Goal: Book appointment/travel/reservation

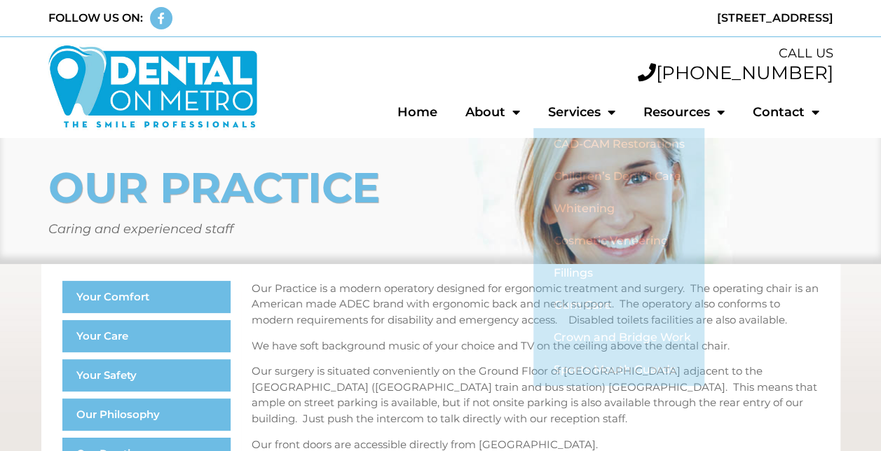
click at [430, 303] on p "Our Practice is a modern operatory designed for ergonomic treatment and surgery…" at bounding box center [536, 305] width 568 height 48
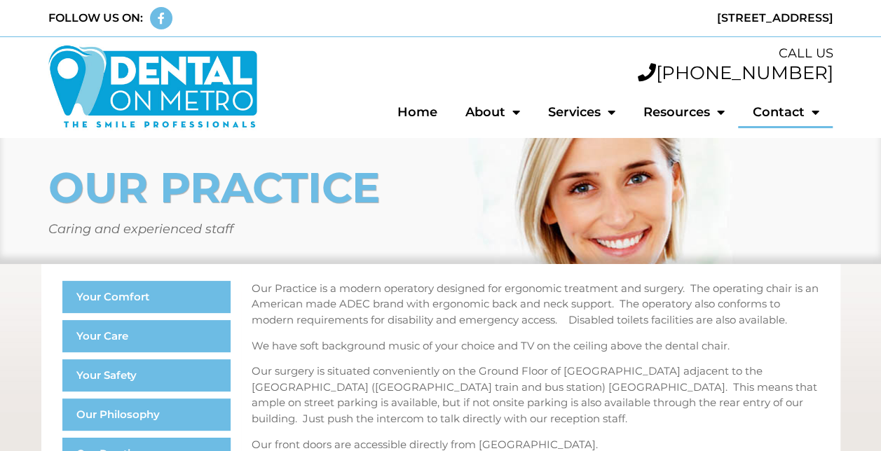
click at [782, 104] on link "Contact" at bounding box center [785, 112] width 95 height 32
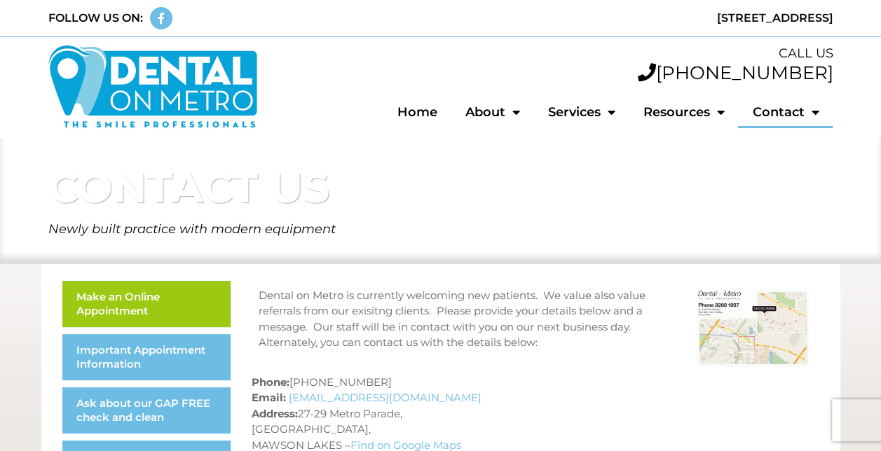
click at [99, 293] on link "Make an Online Appointment" at bounding box center [146, 304] width 168 height 46
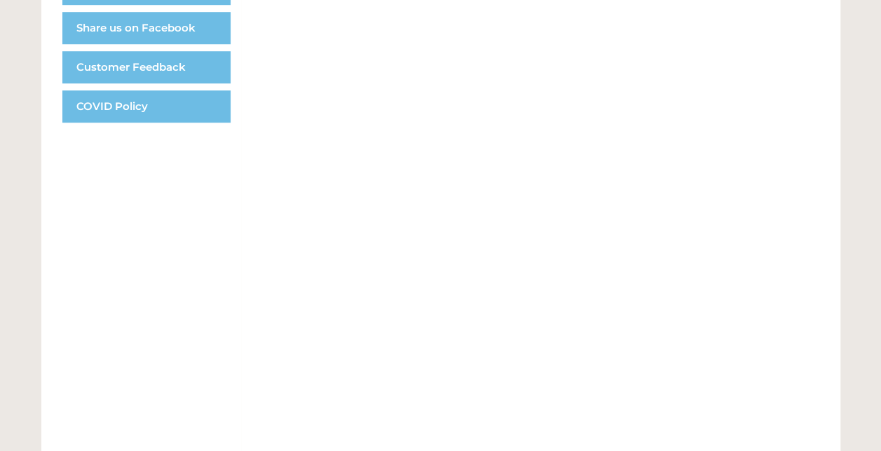
scroll to position [561, 0]
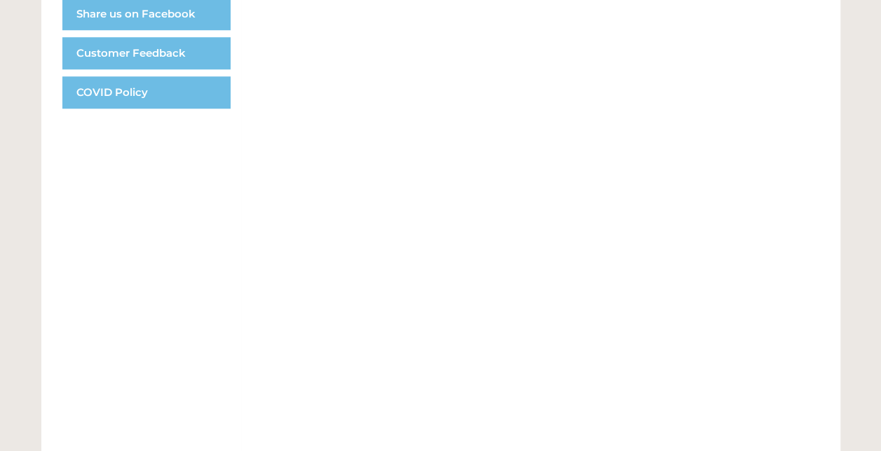
click at [822, 312] on div "Make an online appointment Can't find a slot that suits you? Contact our front …" at bounding box center [540, 196] width 599 height 985
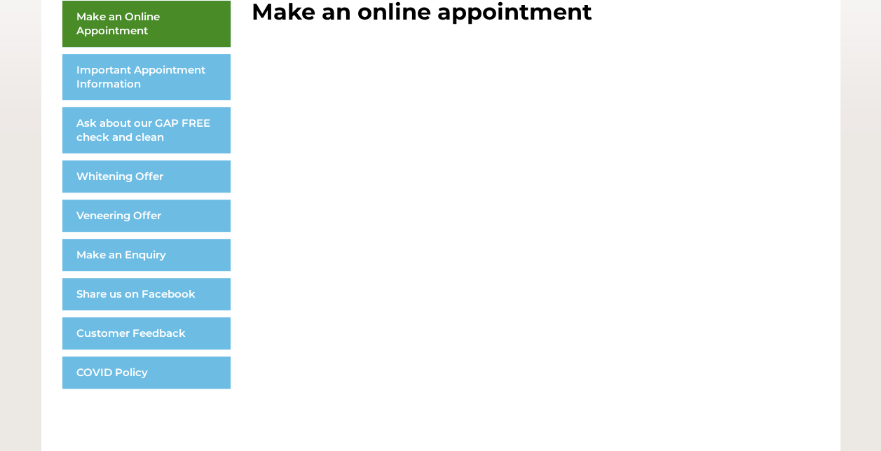
scroll to position [0, 0]
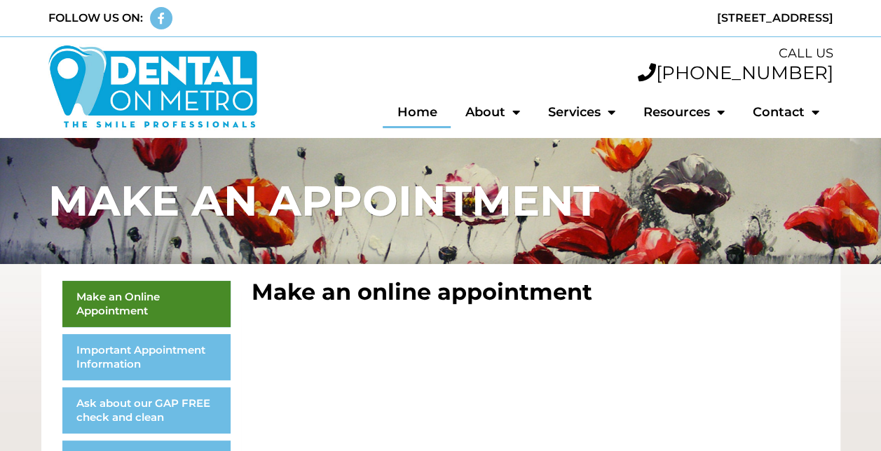
click at [439, 116] on link "Home" at bounding box center [417, 112] width 68 height 32
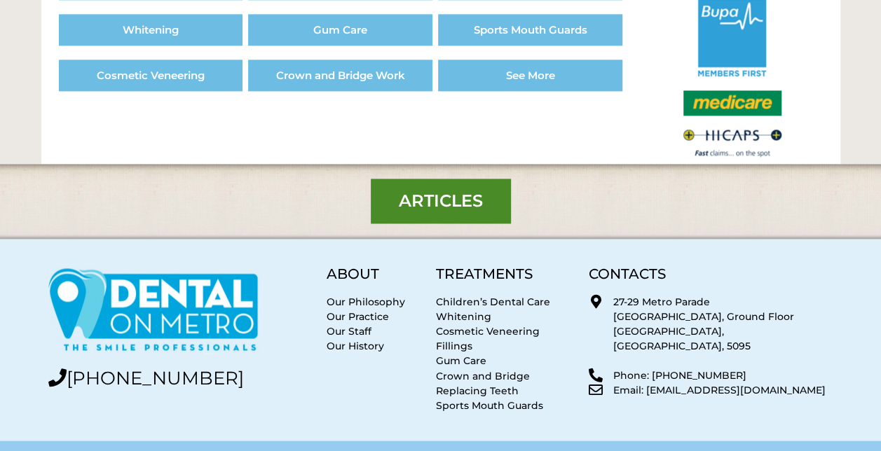
scroll to position [980, 0]
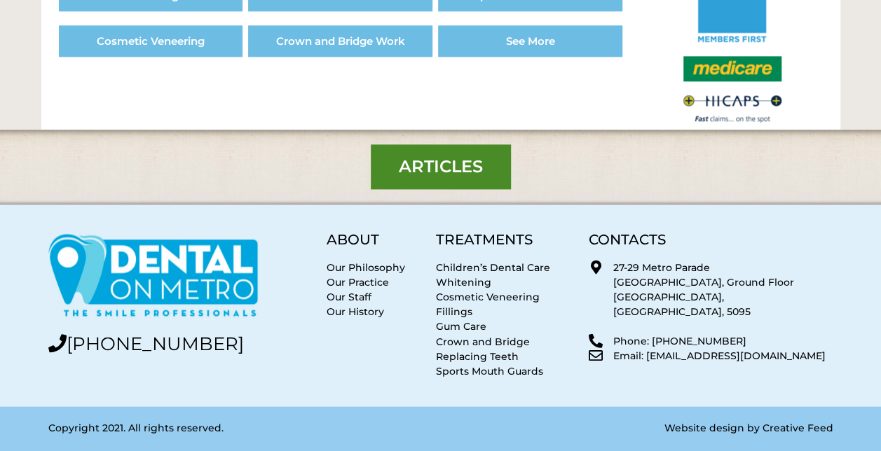
click at [359, 294] on link "Our Staff" at bounding box center [348, 297] width 45 height 13
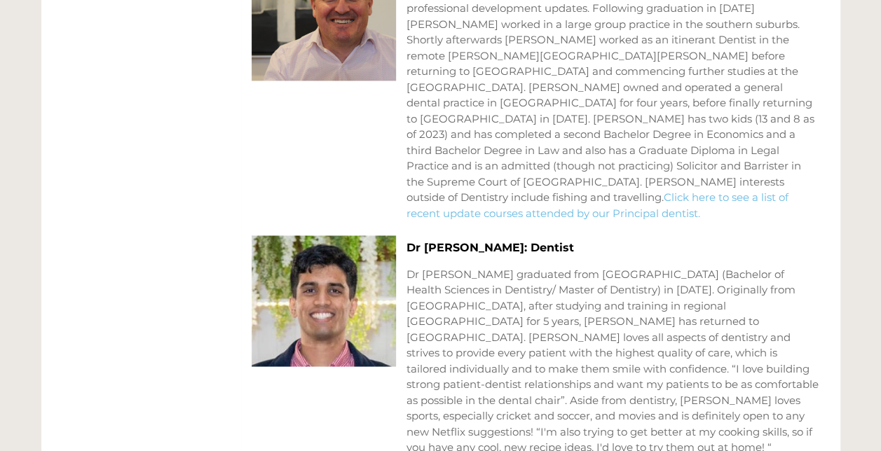
scroll to position [1081, 0]
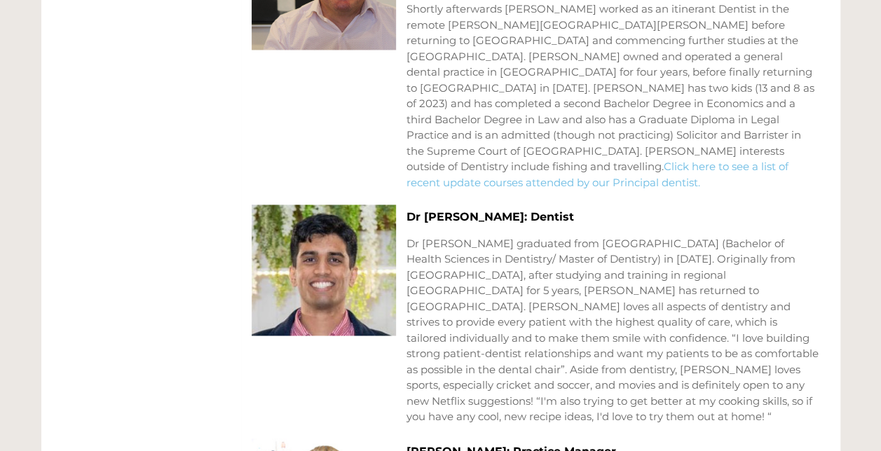
click at [574, 266] on p "Dr [PERSON_NAME] graduated from [GEOGRAPHIC_DATA] (Bachelor of Health Sciences …" at bounding box center [612, 329] width 413 height 189
click at [535, 282] on p "Dr [PERSON_NAME] graduated from [GEOGRAPHIC_DATA] (Bachelor of Health Sciences …" at bounding box center [612, 329] width 413 height 189
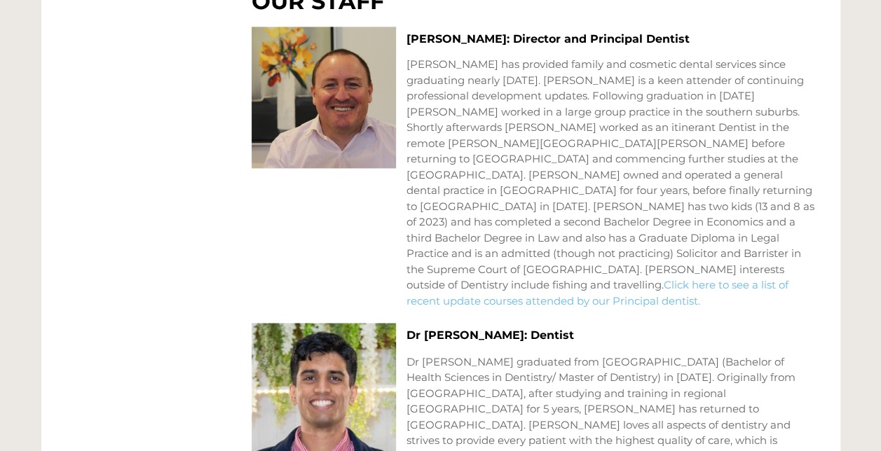
scroll to position [940, 0]
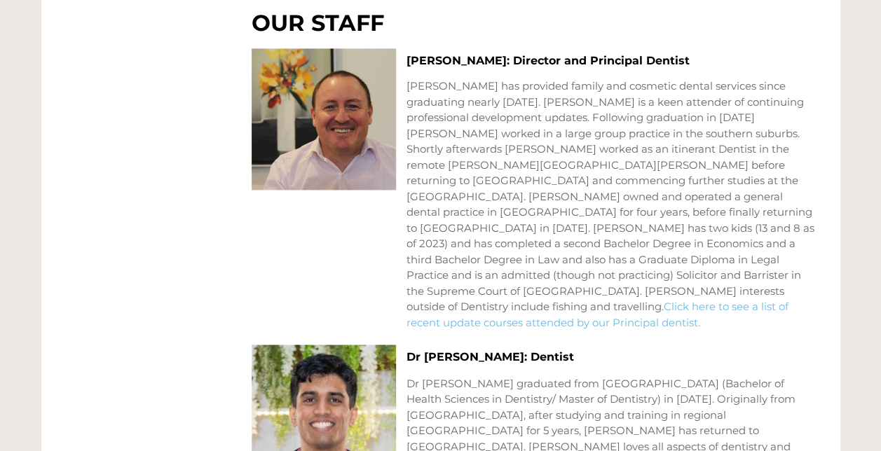
click at [777, 195] on p "Dr Peter Bertossa has provided family and cosmetic dental services since gradua…" at bounding box center [612, 204] width 413 height 252
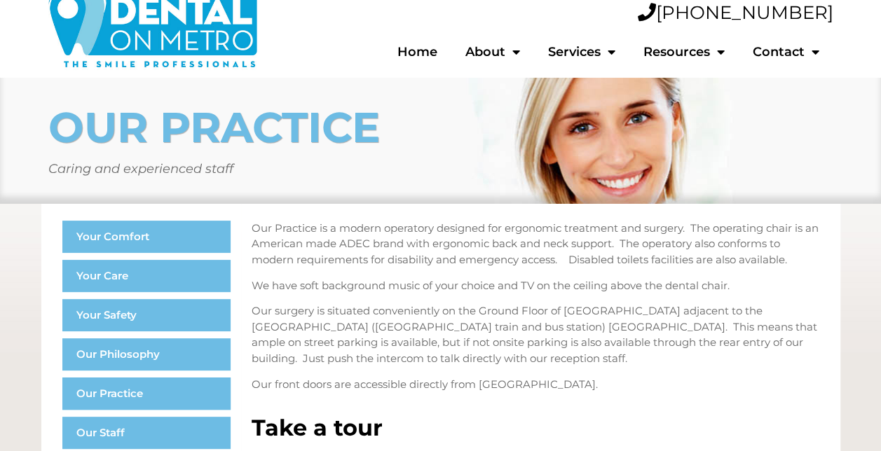
scroll to position [29, 0]
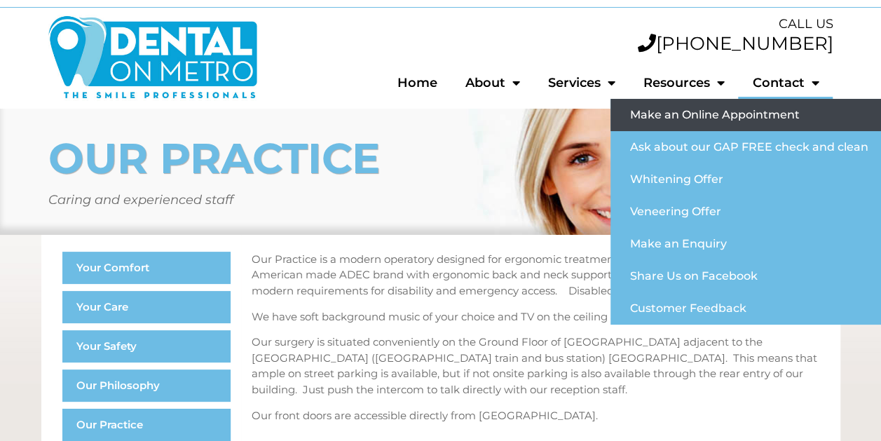
click at [806, 104] on link "Make an Online Appointment" at bounding box center [746, 115] width 272 height 32
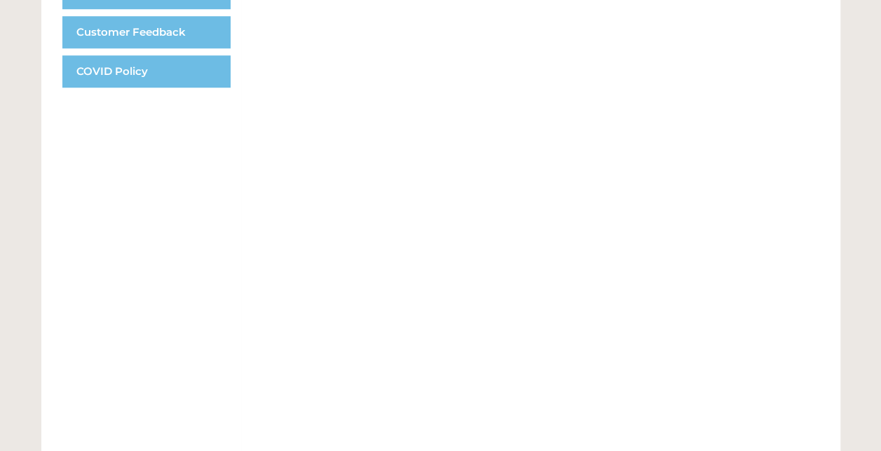
scroll to position [561, 0]
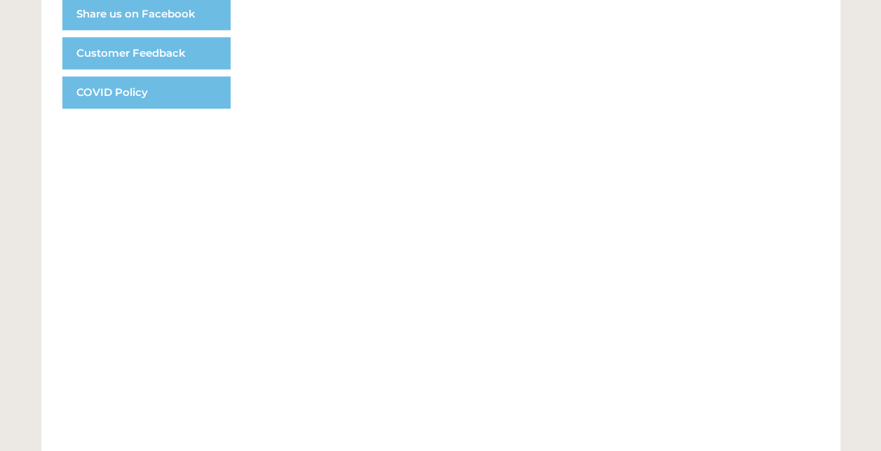
click at [819, 352] on div "Make an online appointment Can't find a slot that suits you? Contact our front …" at bounding box center [540, 211] width 599 height 1015
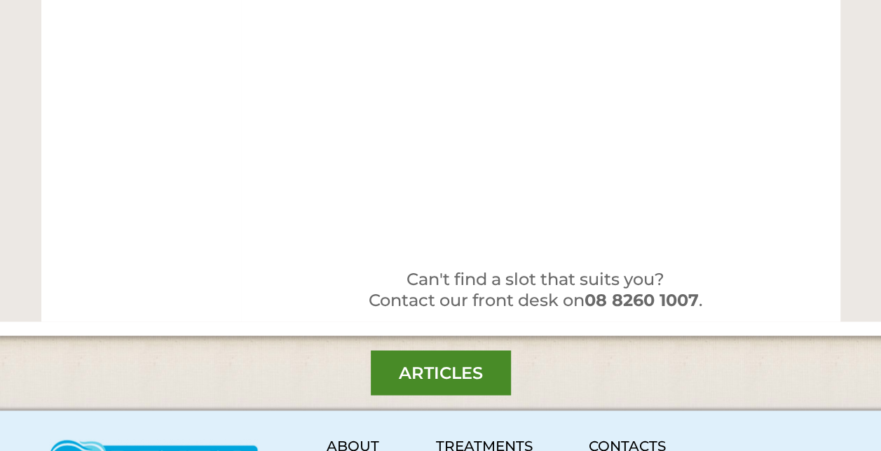
scroll to position [981, 0]
